Goal: Find specific page/section: Find specific page/section

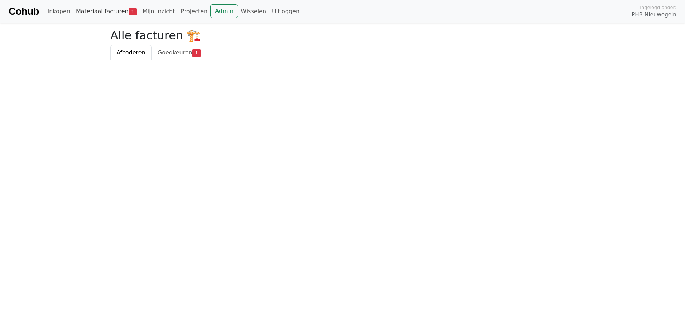
click at [102, 14] on link "Materiaal facturen 1" at bounding box center [106, 11] width 67 height 14
click at [210, 9] on link "Admin" at bounding box center [224, 11] width 28 height 14
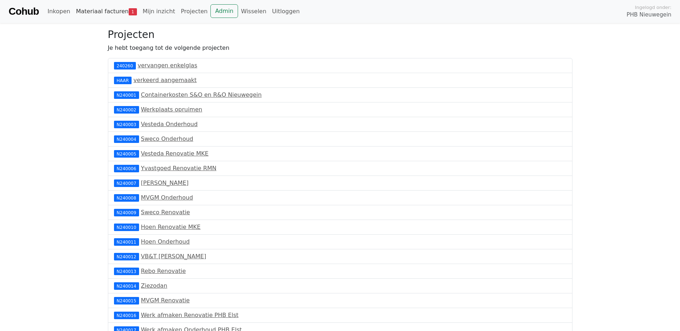
click at [81, 11] on link "Materiaal facturen 1" at bounding box center [106, 11] width 67 height 14
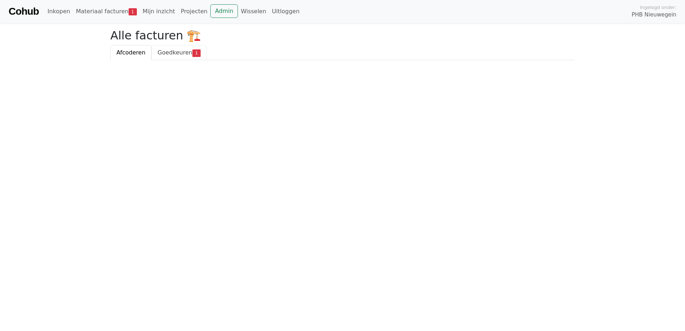
click at [173, 54] on span "Goedkeuren" at bounding box center [175, 52] width 35 height 7
